Goal: Communication & Community: Answer question/provide support

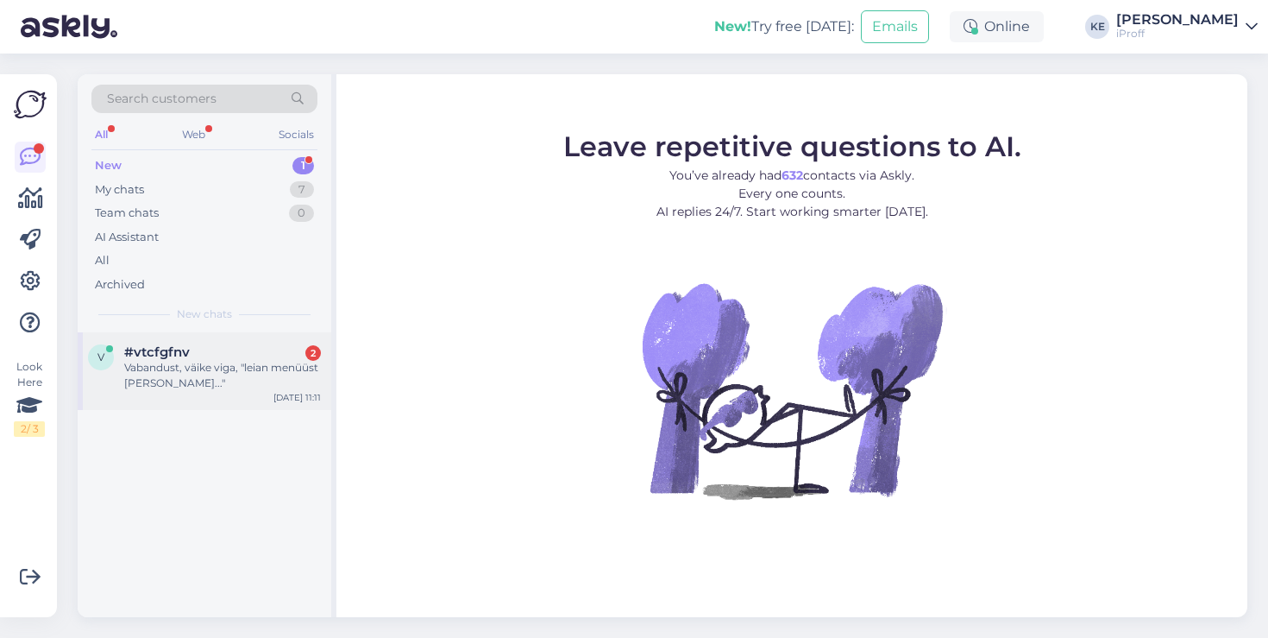
click at [265, 367] on div "Vabandust, väike viga, "leian menüüst [PERSON_NAME]..."" at bounding box center [222, 375] width 197 height 31
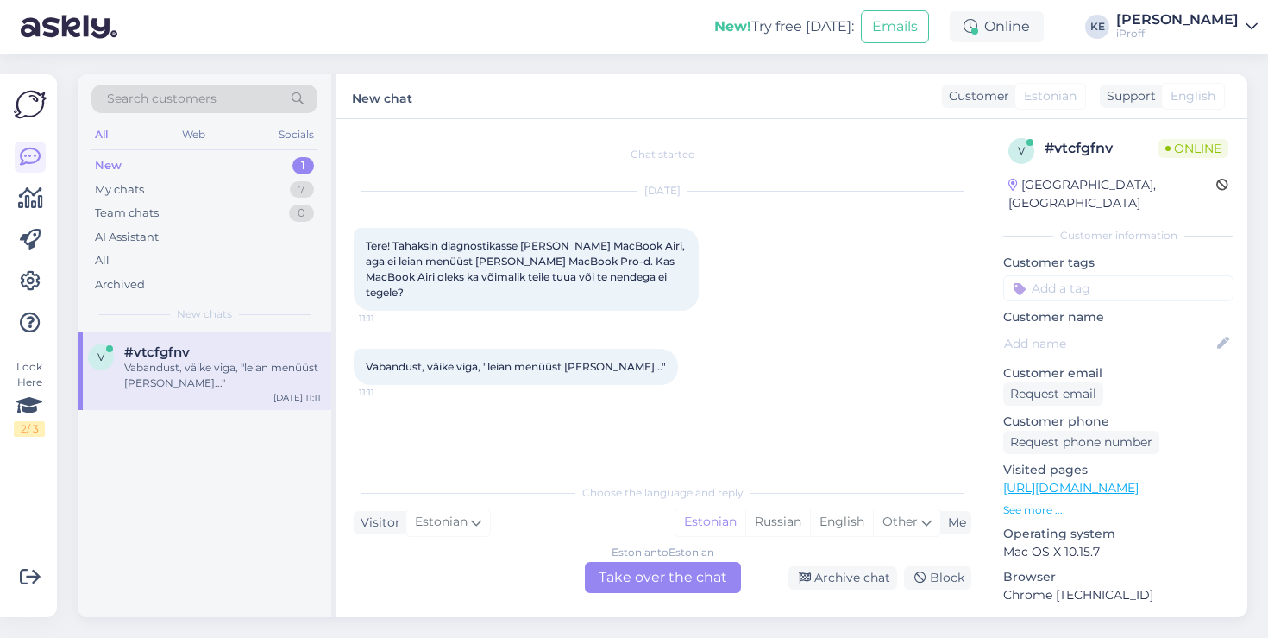
click at [670, 583] on div "Estonian to Estonian Take over the chat" at bounding box center [663, 577] width 156 height 31
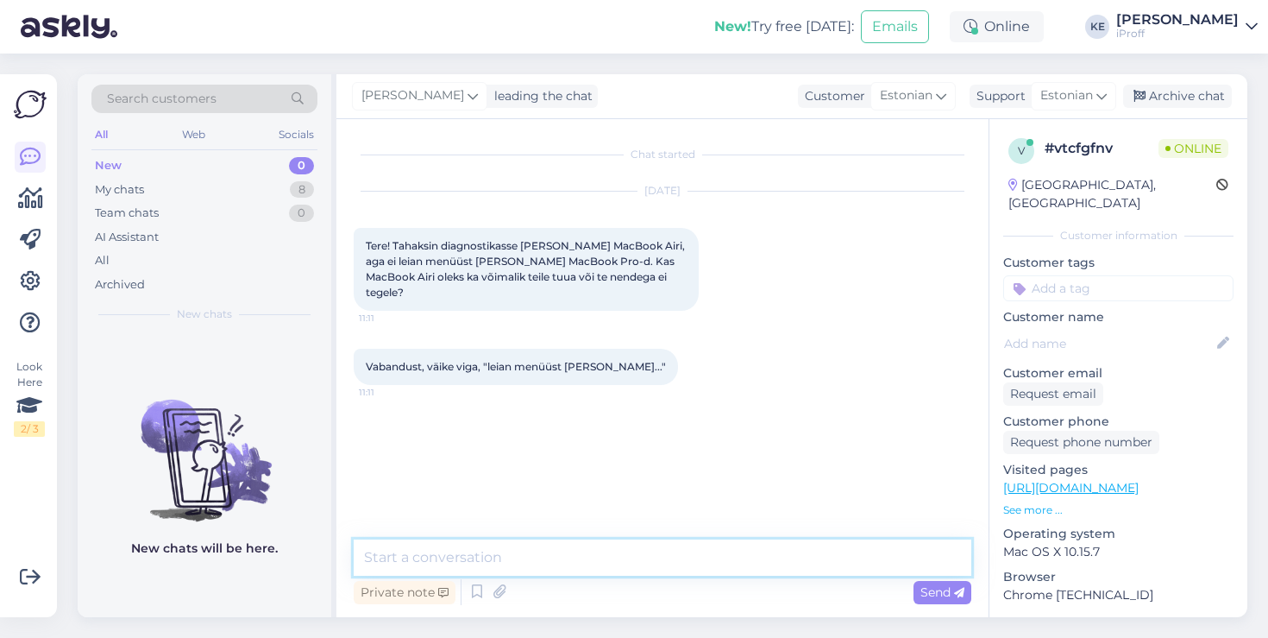
click at [667, 561] on textarea at bounding box center [663, 557] width 618 height 36
type textarea "Tervist!"
click at [737, 556] on textarea at bounding box center [663, 557] width 618 height 36
type textarea "Menüüs on Macbook Airid samuti olemas."
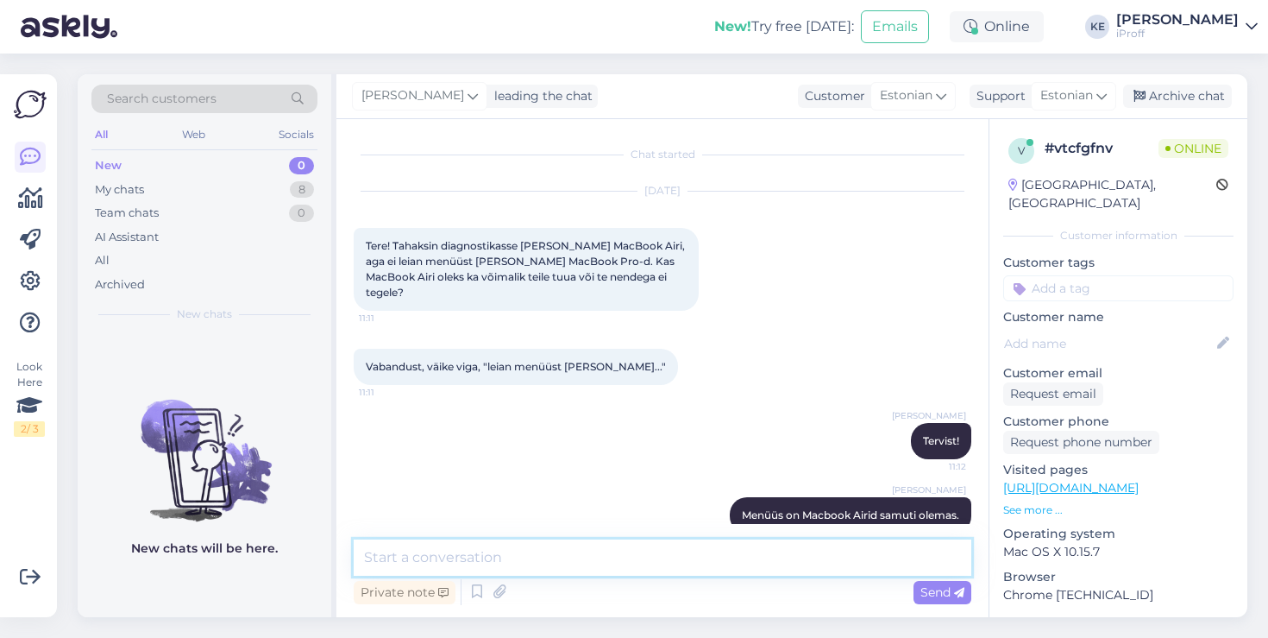
scroll to position [13, 0]
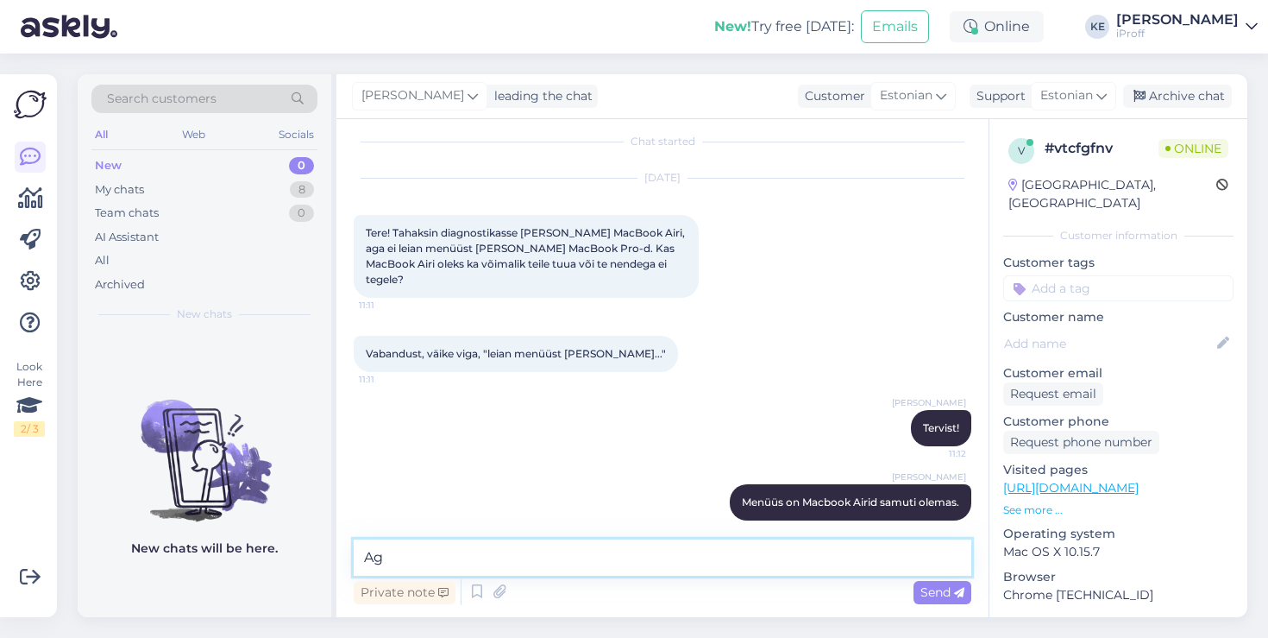
type textarea "A"
type textarea "Mis täpsemalt mure on Teil arvutiga?"
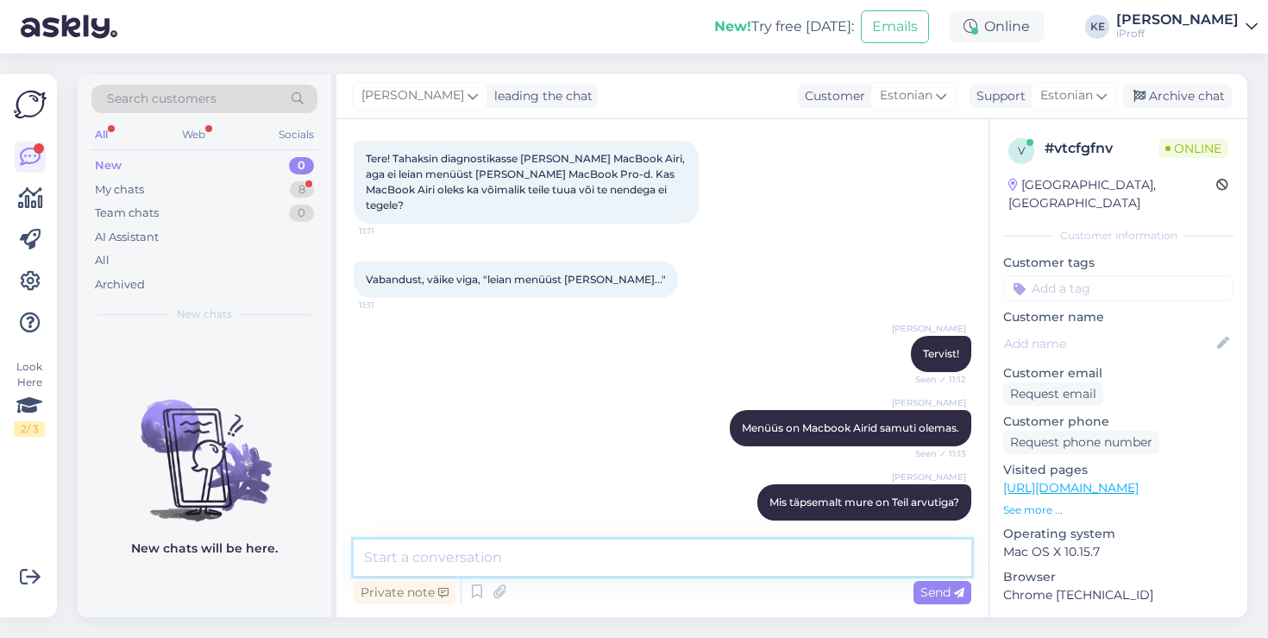
scroll to position [177, 0]
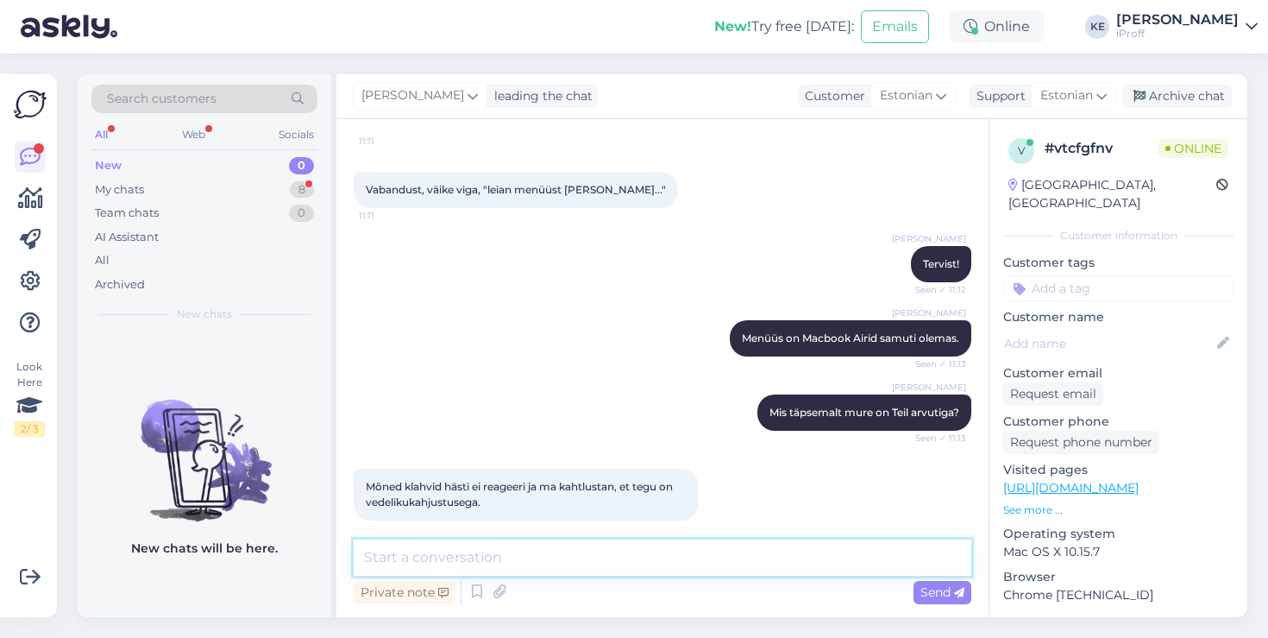
click at [584, 542] on textarea at bounding box center [663, 557] width 618 height 36
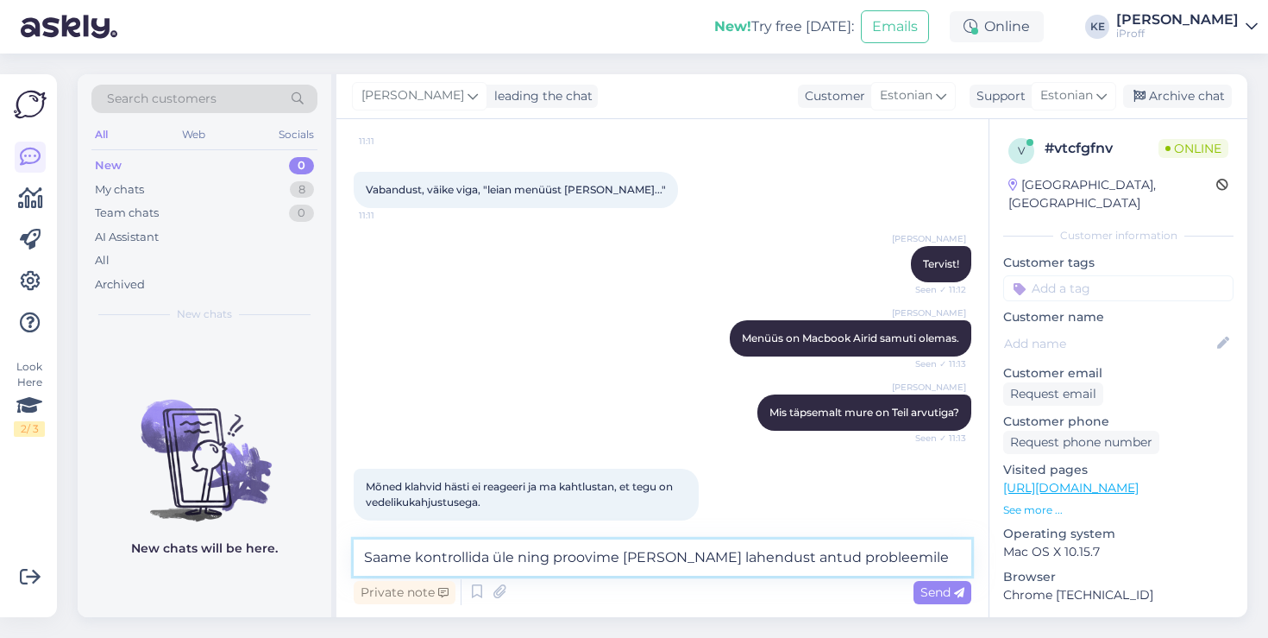
type textarea "Saame kontrollida üle ning proovime [PERSON_NAME] lahendust antud probleemile."
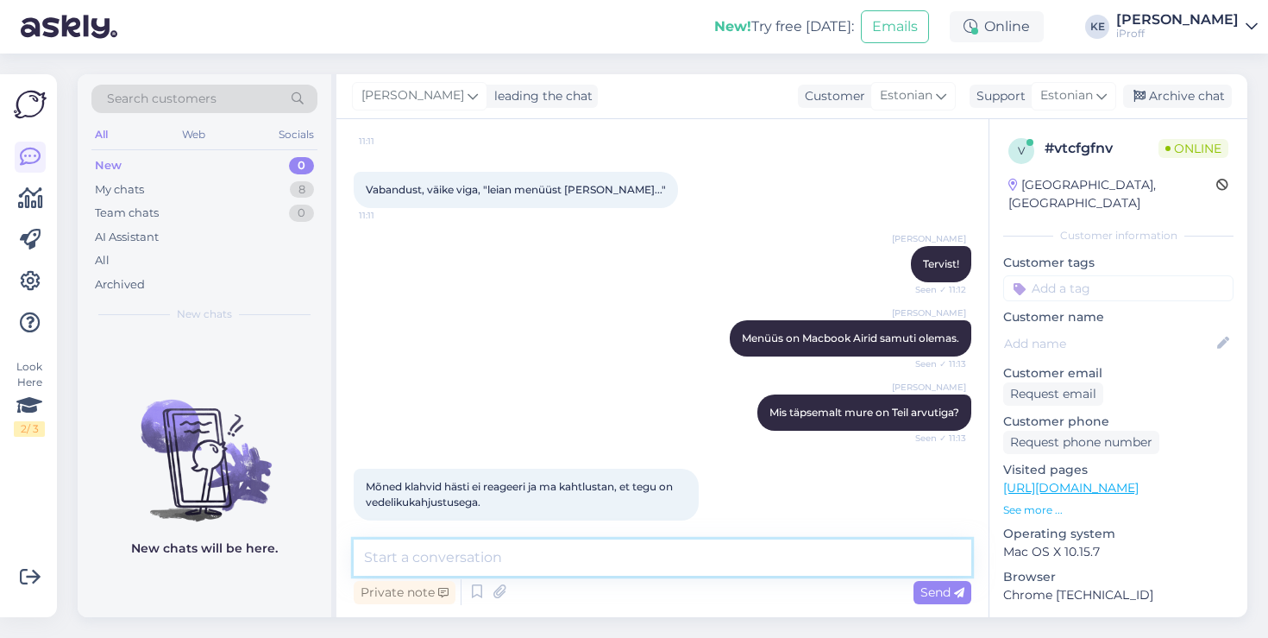
scroll to position [267, 0]
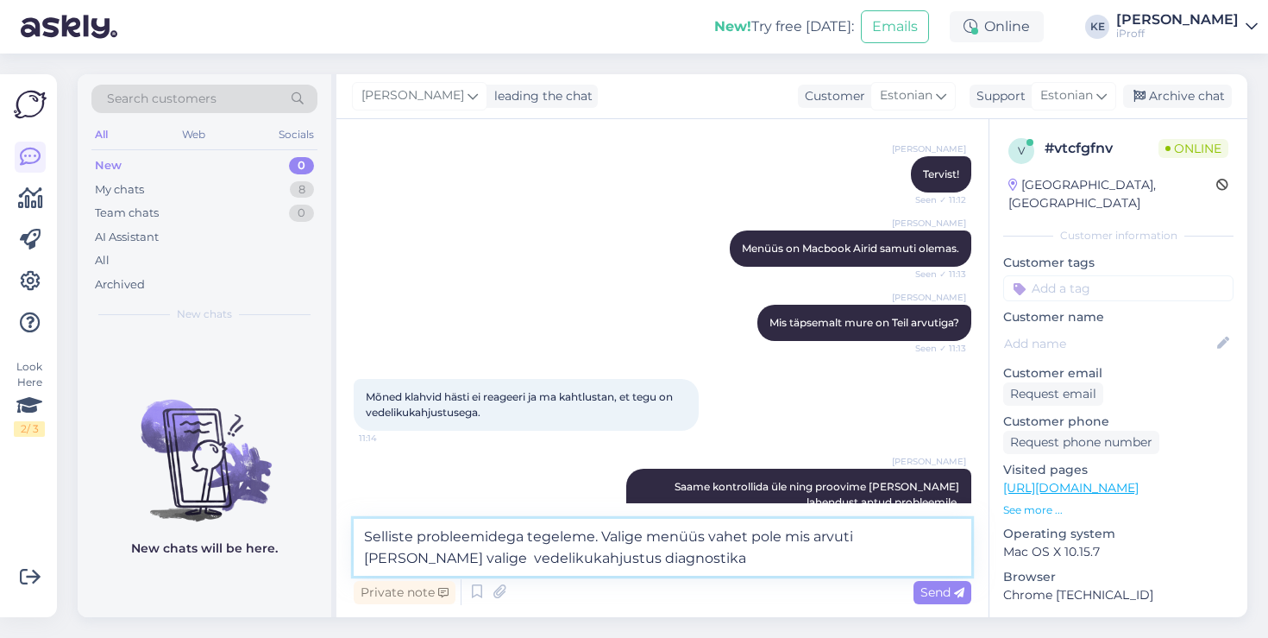
type textarea "Selliste probleemidega tegeleme. Valige menüüs vahet pole mis arvuti [PERSON_NA…"
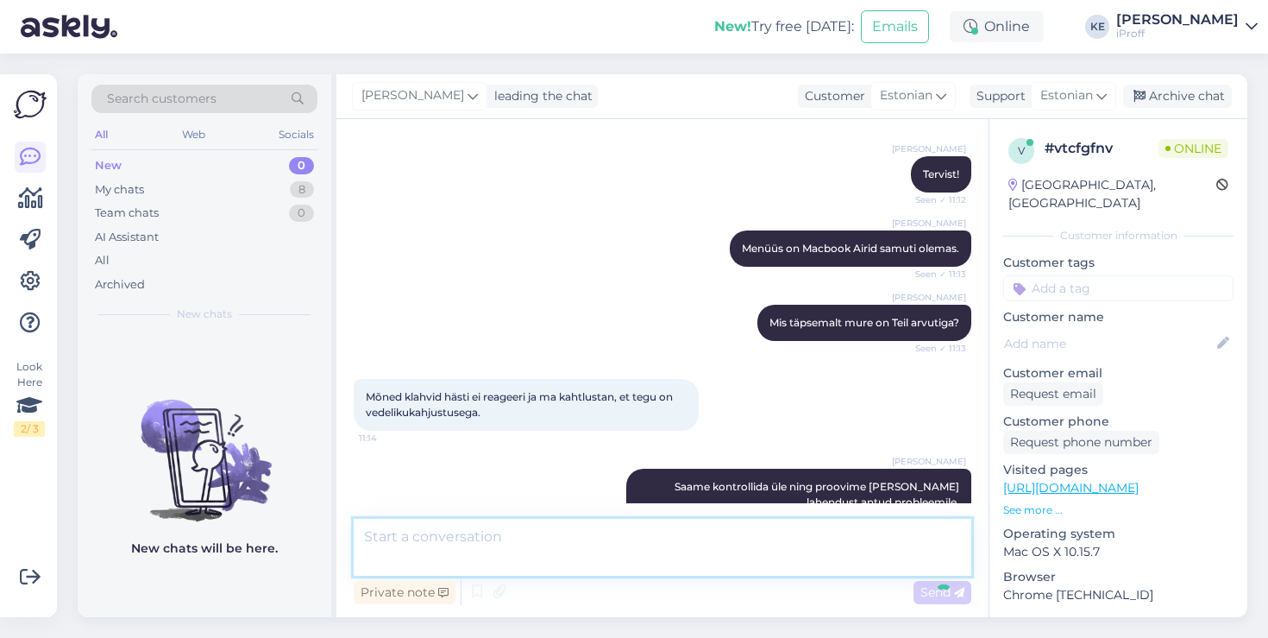
scroll to position [356, 0]
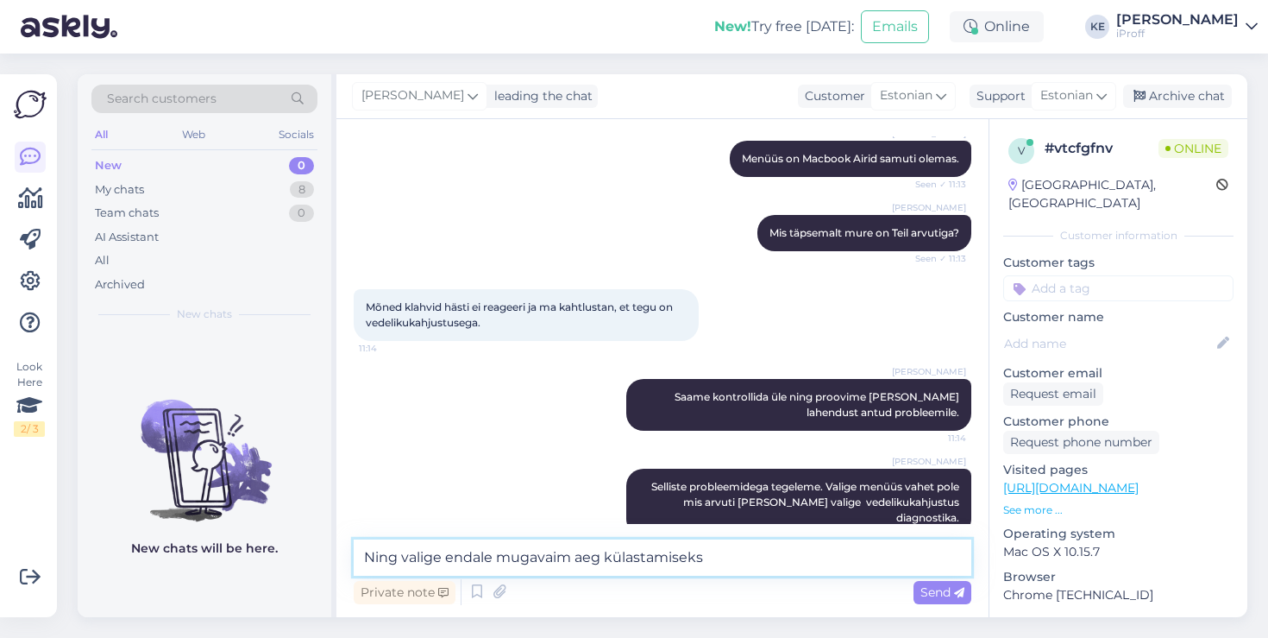
type textarea "Ning valige endale mugavaim aeg külastamiseks."
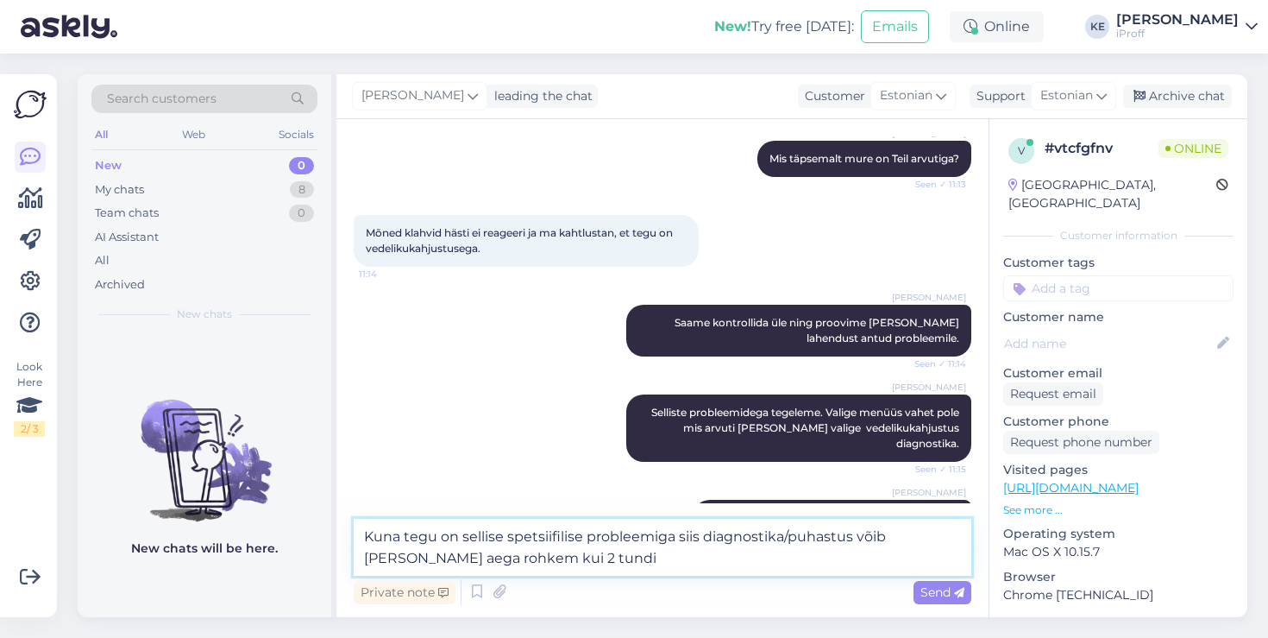
type textarea "Kuna tegu on sellise spetsiifilise probleemiga siis diagnostika/puhastus võib […"
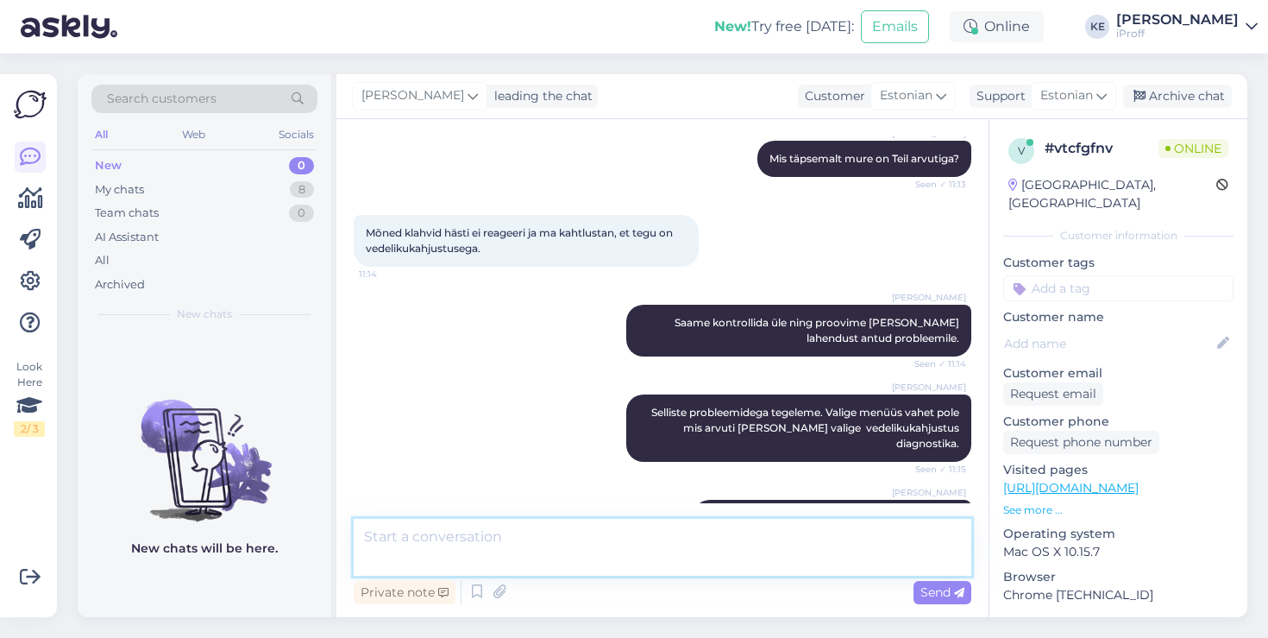
scroll to position [520, 0]
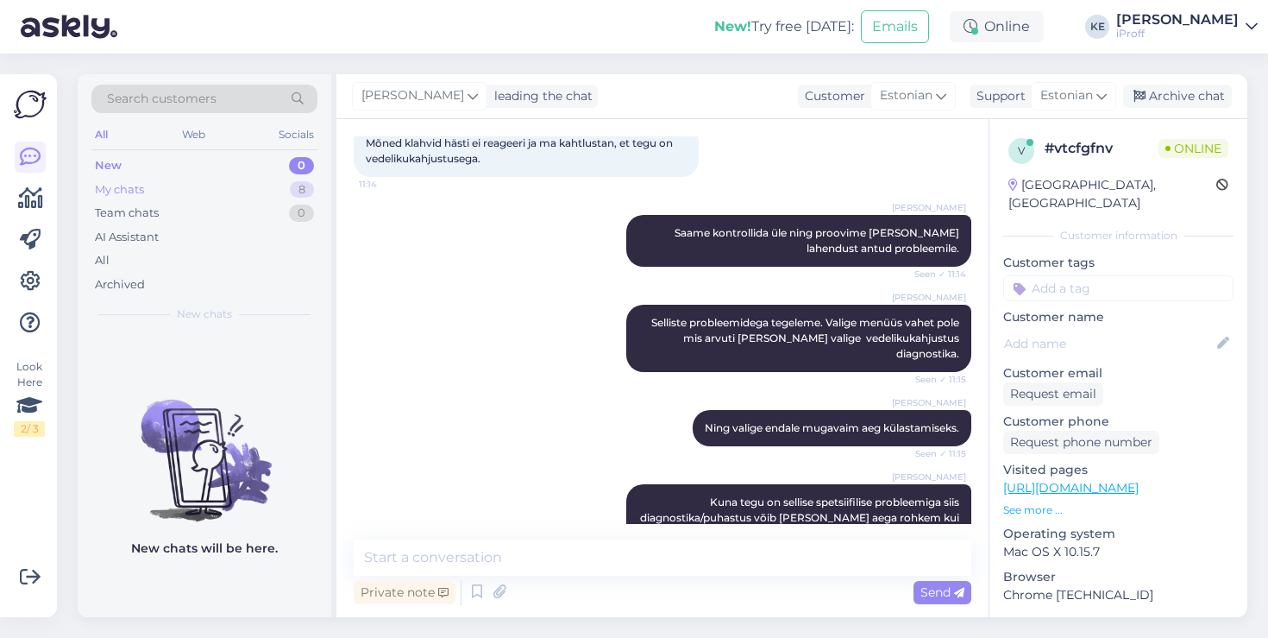
click at [198, 193] on div "My chats 8" at bounding box center [204, 190] width 226 height 24
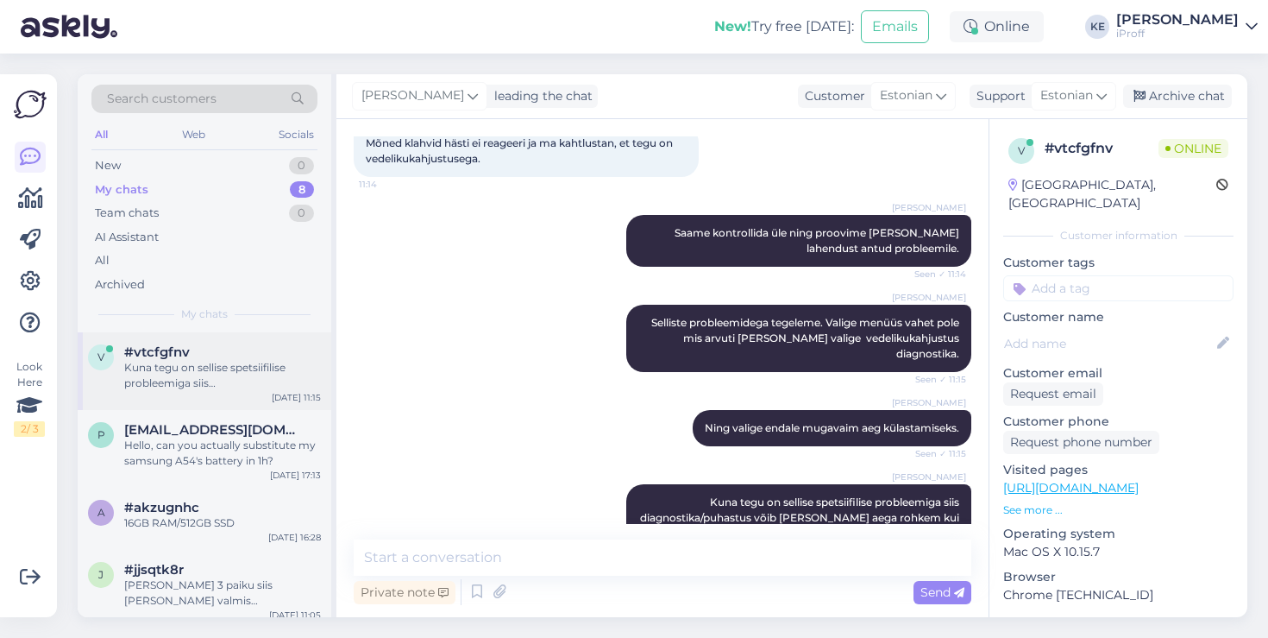
scroll to position [274, 0]
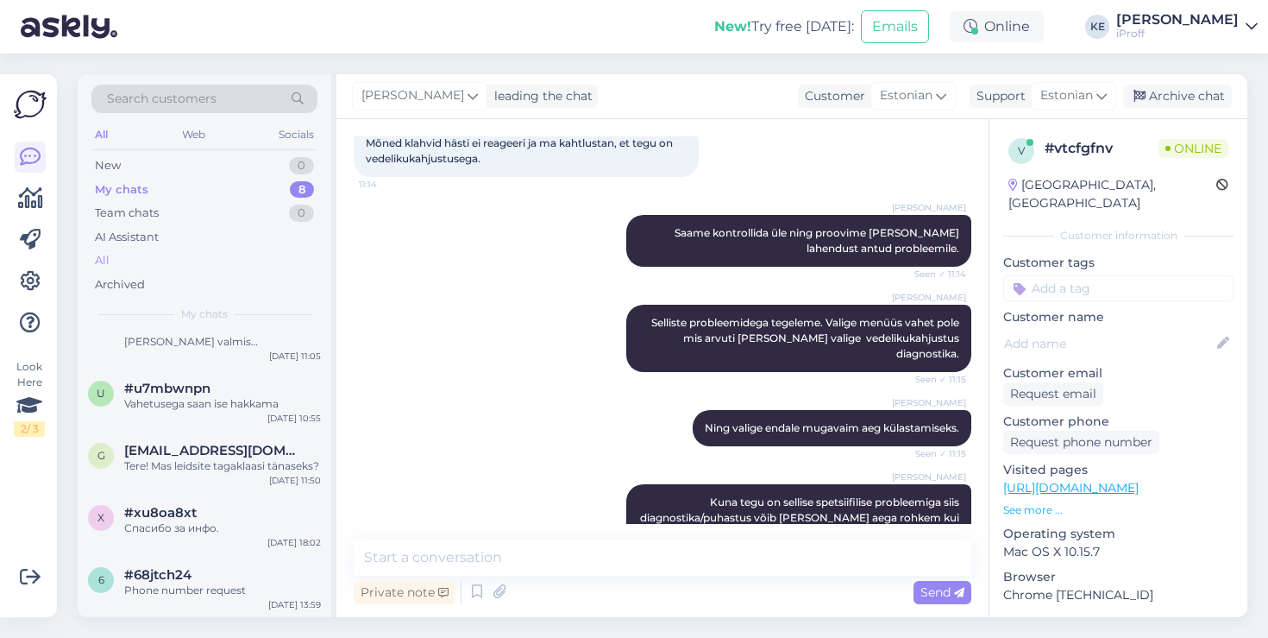
click at [163, 270] on div "All" at bounding box center [204, 260] width 226 height 24
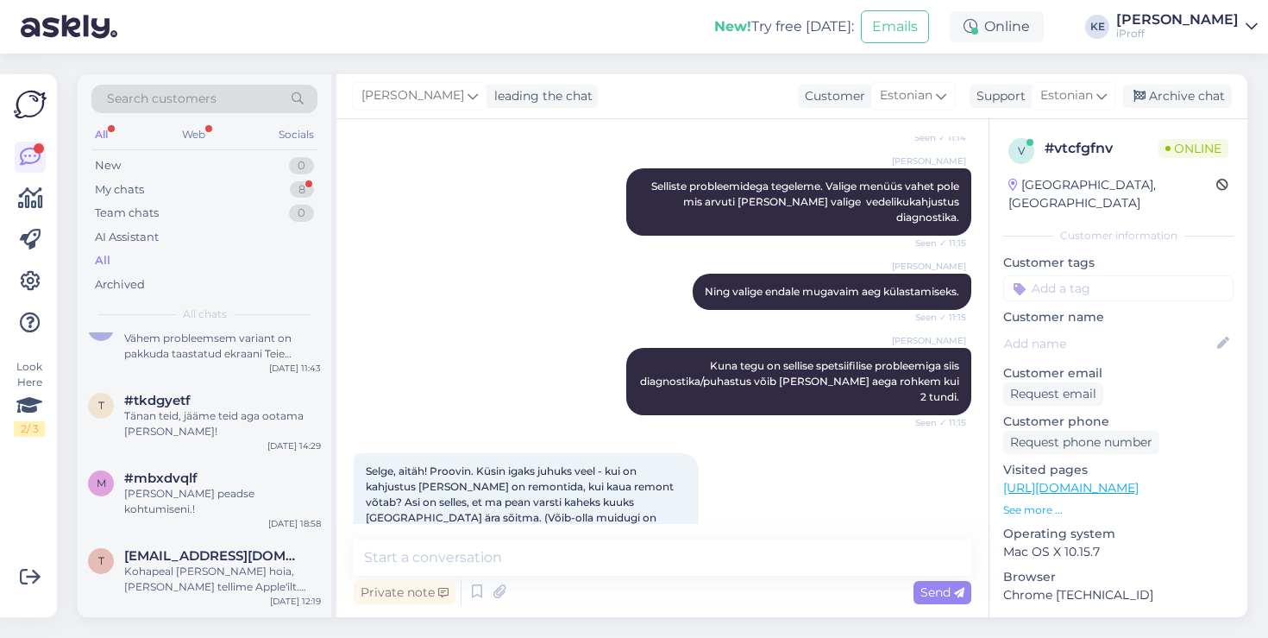
scroll to position [15264, 0]
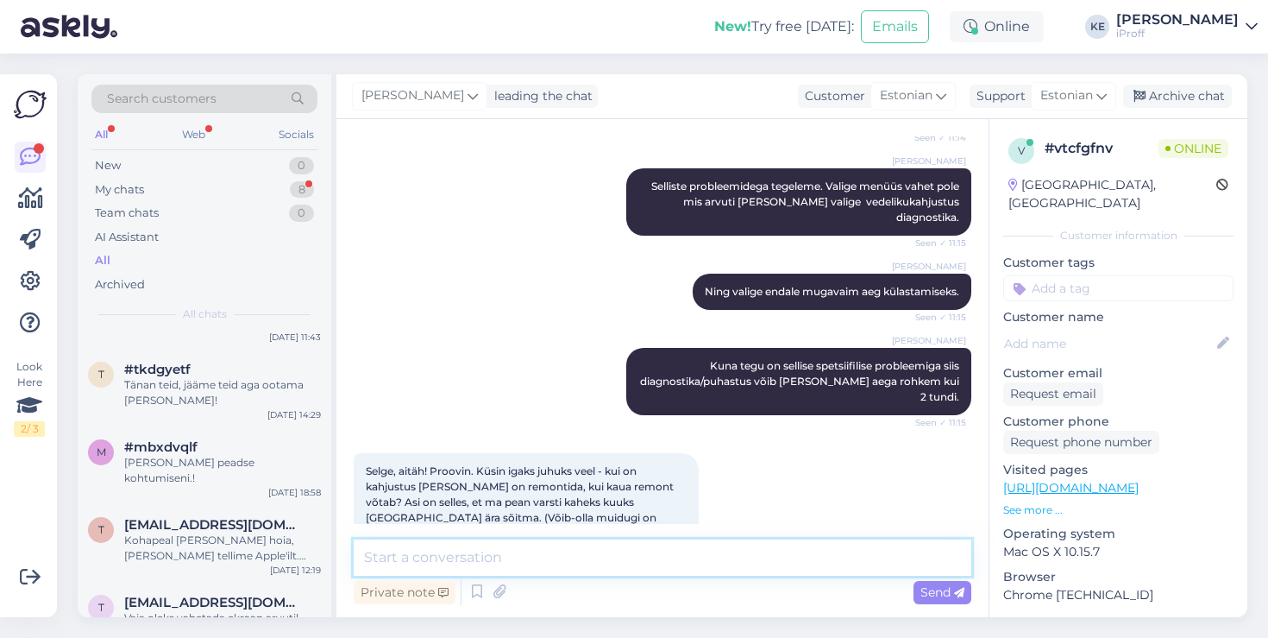
click at [563, 552] on textarea at bounding box center [663, 557] width 618 height 36
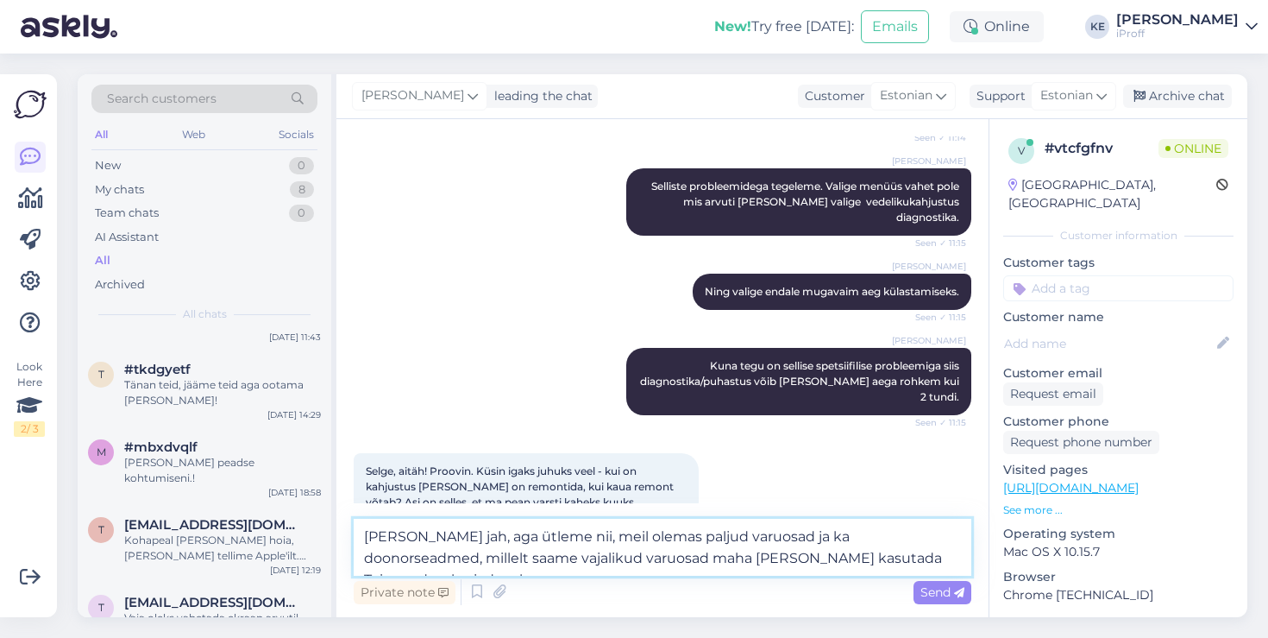
type textarea "[PERSON_NAME] jah, aga ütleme nii, meil olemas paljud varuosad ja ka doonorsead…"
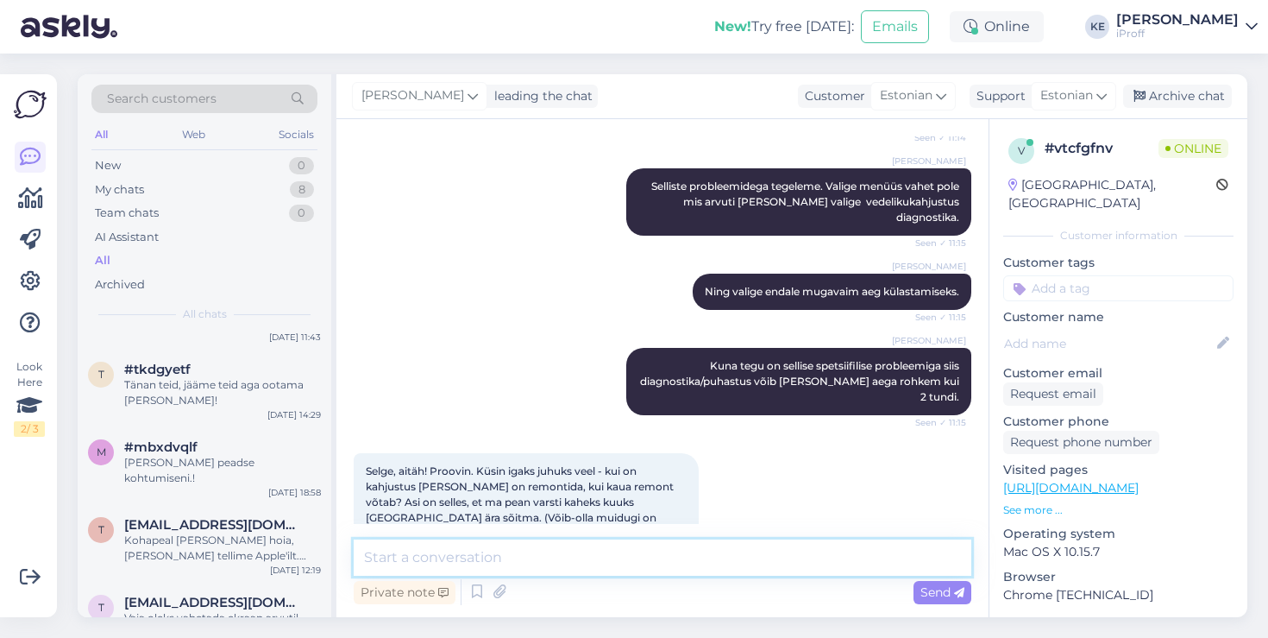
scroll to position [762, 0]
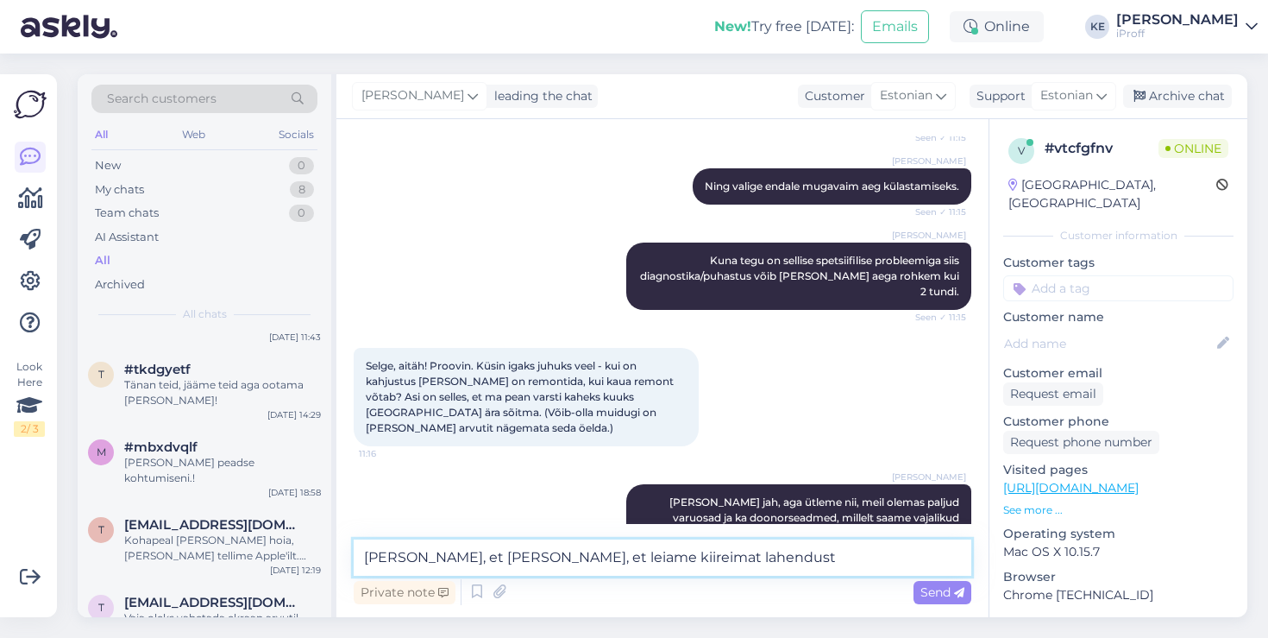
type textarea "[PERSON_NAME], et [PERSON_NAME], et leiame kiireimat lahendust."
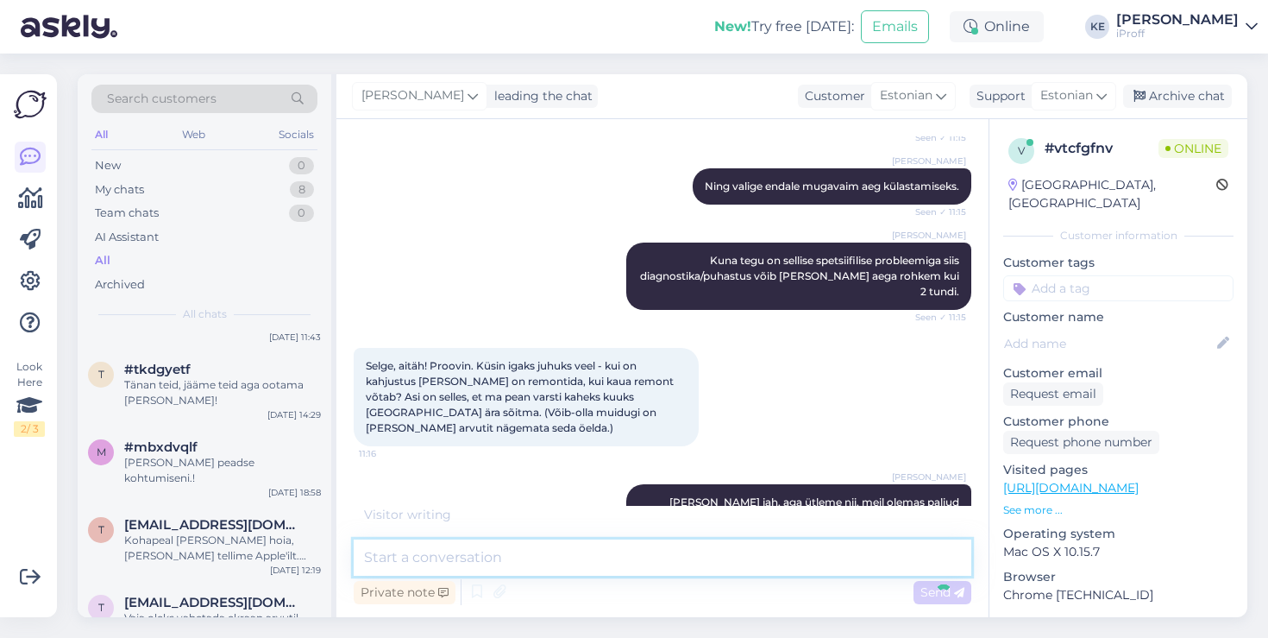
scroll to position [15264, 0]
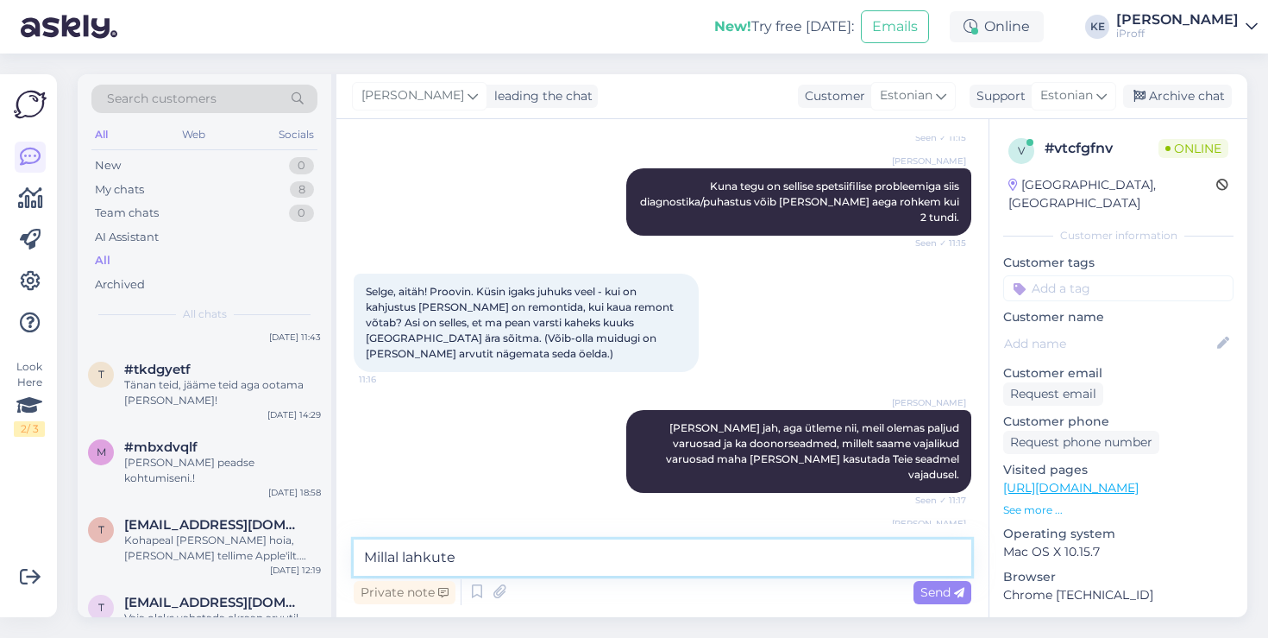
type textarea "Millal lahkute?"
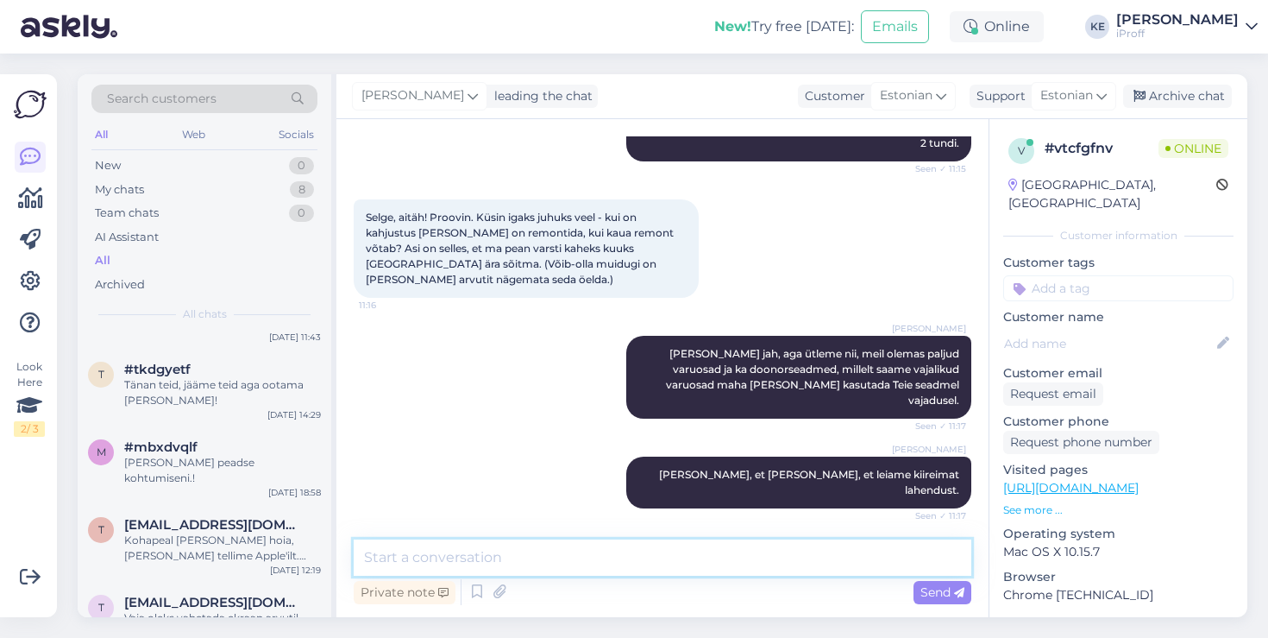
scroll to position [984, 0]
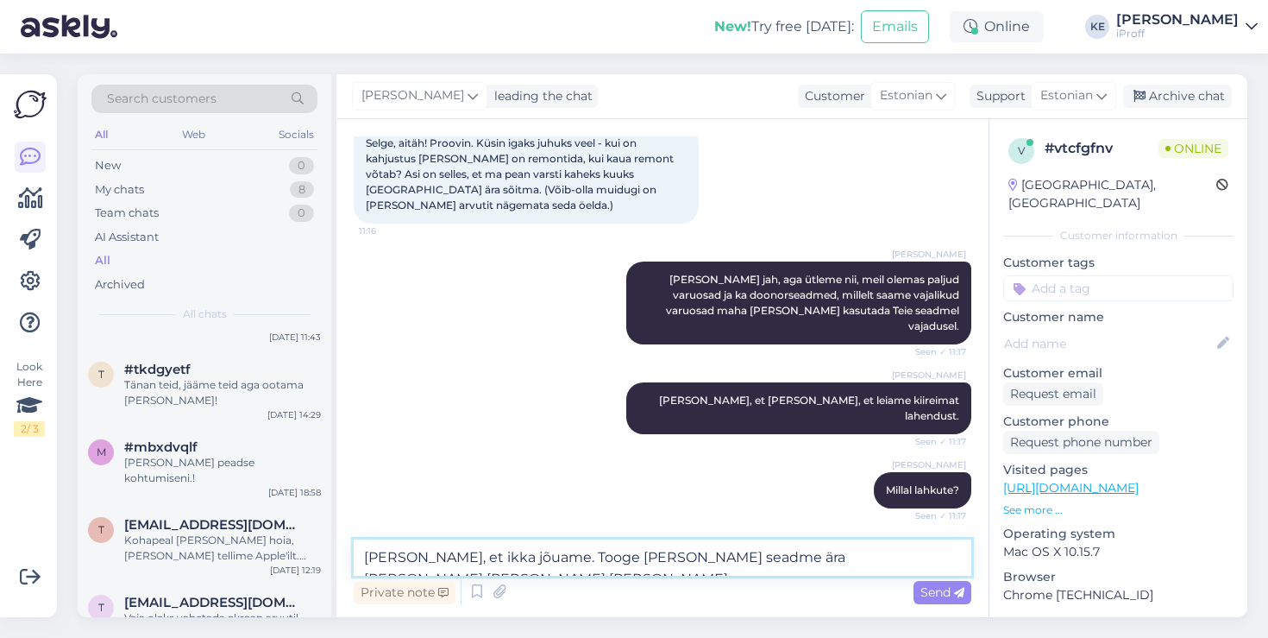
type textarea "[PERSON_NAME], et ikka jõuame. Tooge [PERSON_NAME] seadme ära [PERSON_NAME] [PE…"
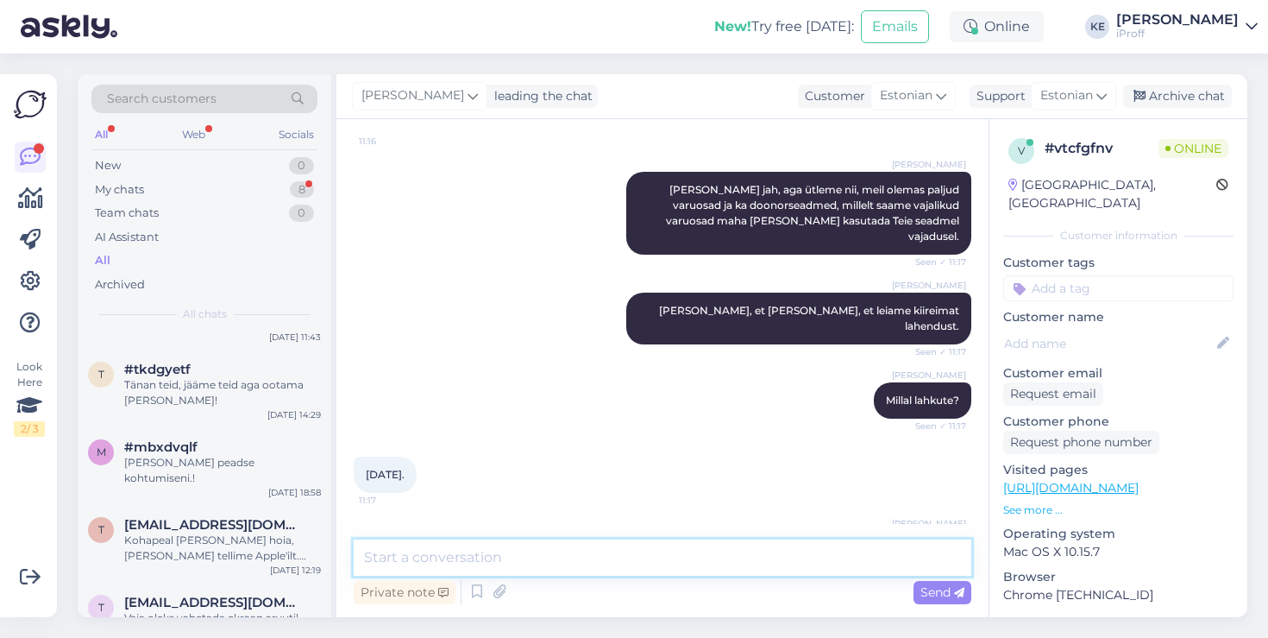
scroll to position [1148, 0]
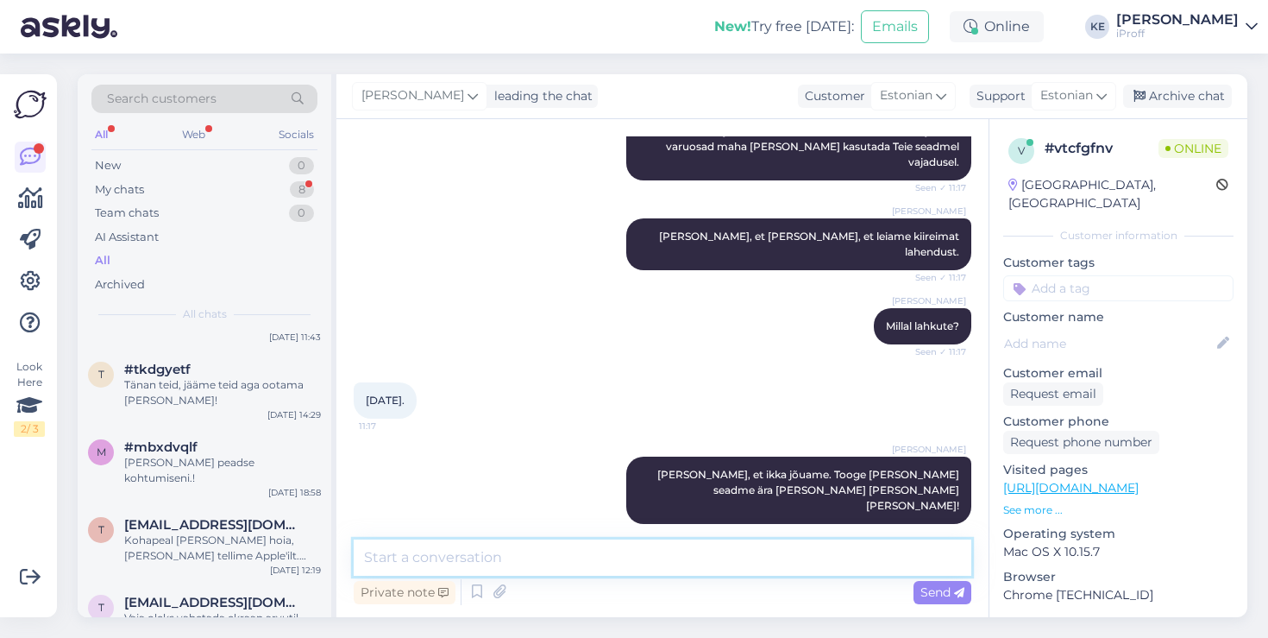
click at [639, 573] on textarea at bounding box center [663, 557] width 618 height 36
type textarea "Võite ka niisama tuua. Jääme Teid aga ootama!"
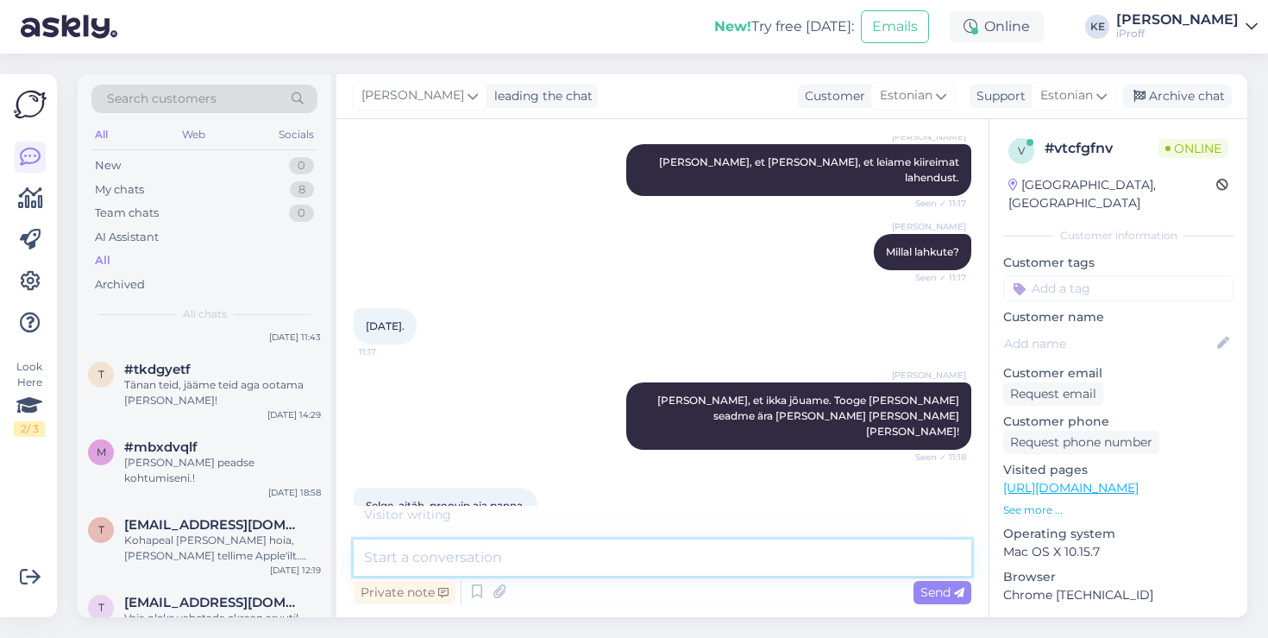
scroll to position [1297, 0]
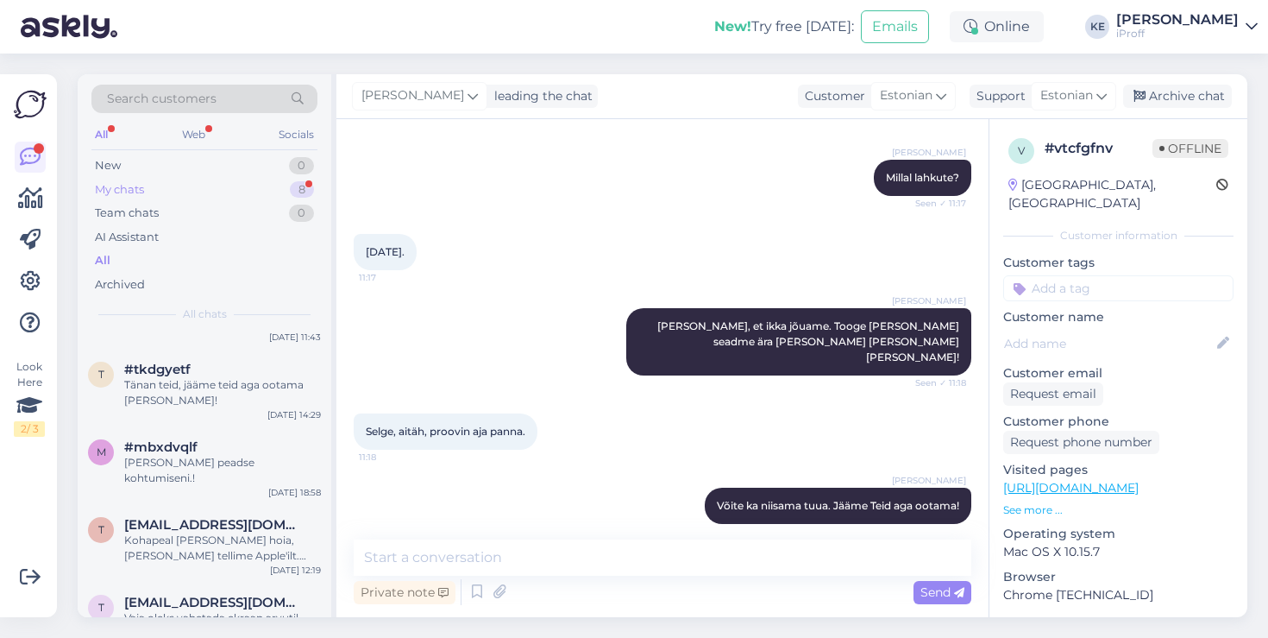
click at [247, 184] on div "My chats 8" at bounding box center [204, 190] width 226 height 24
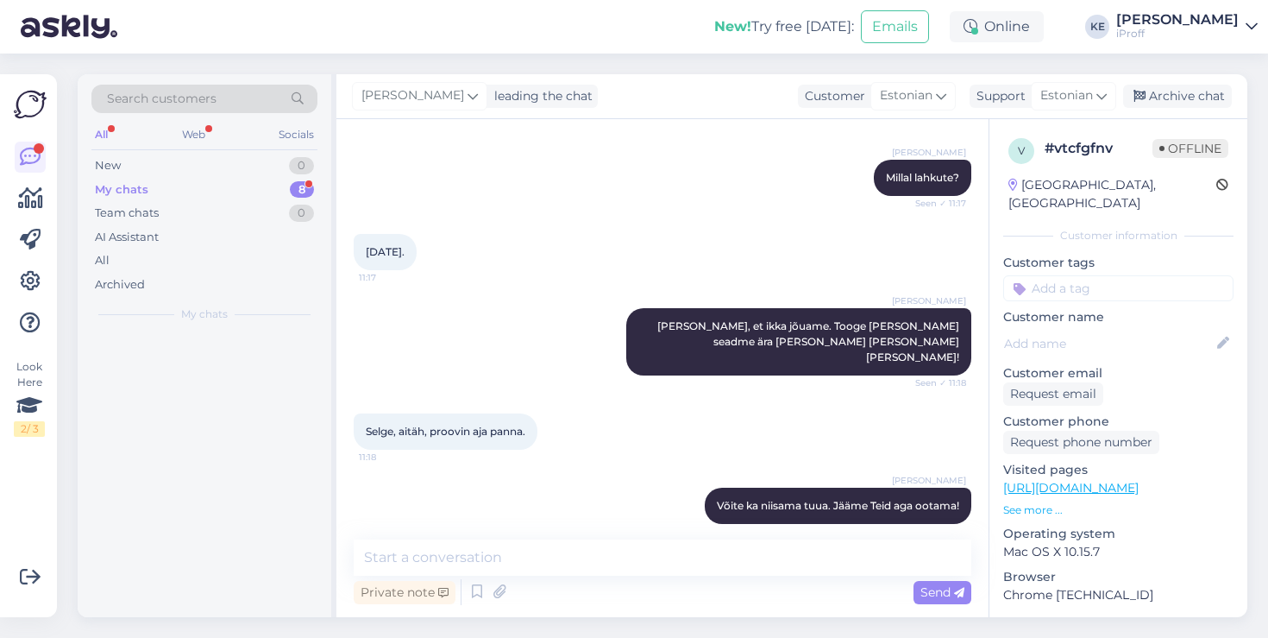
scroll to position [0, 0]
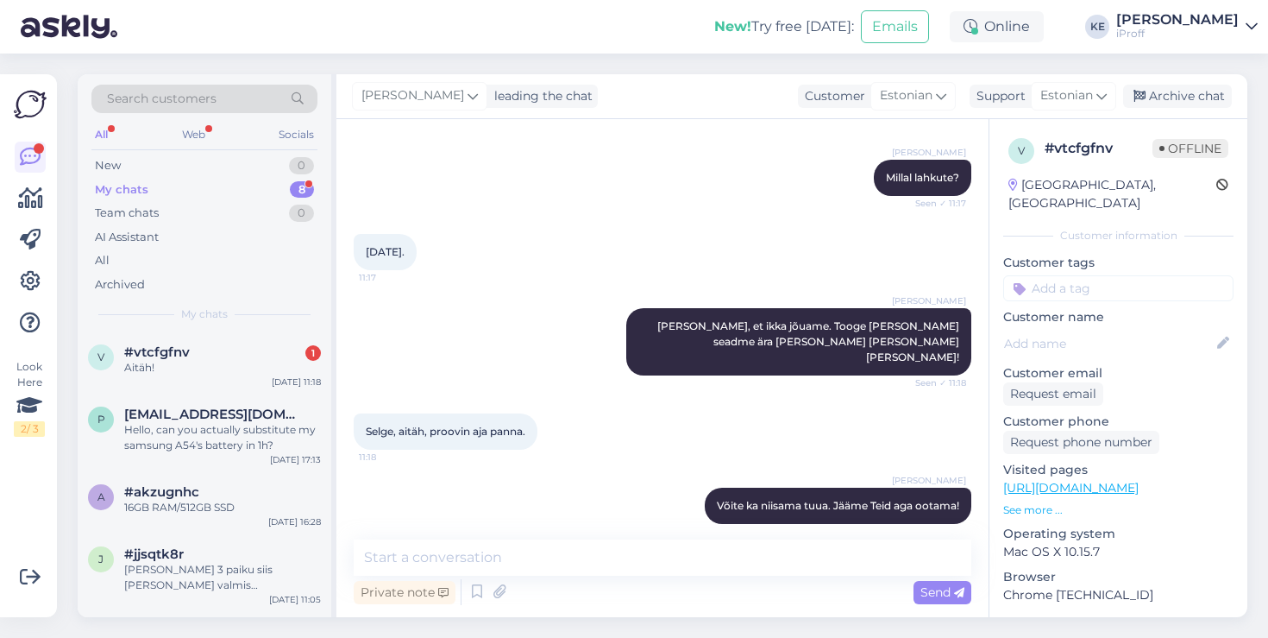
click at [182, 373] on div "Aitäh!" at bounding box center [222, 368] width 197 height 16
